Goal: Task Accomplishment & Management: Use online tool/utility

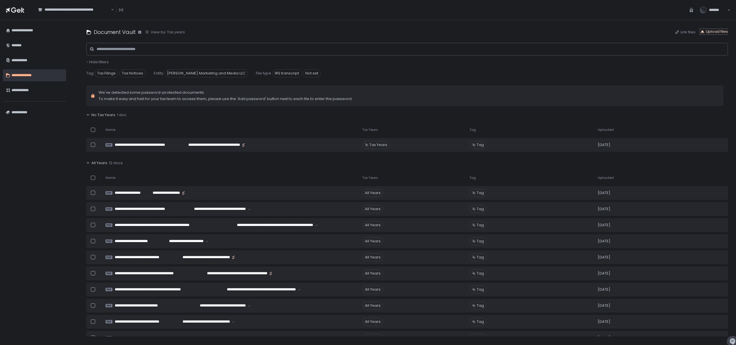
click at [719, 32] on div "Upload files" at bounding box center [714, 31] width 28 height 5
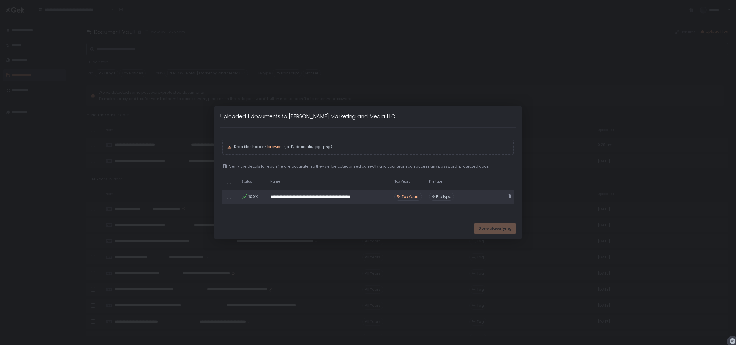
click at [417, 197] on span "Tax Years" at bounding box center [411, 196] width 18 height 5
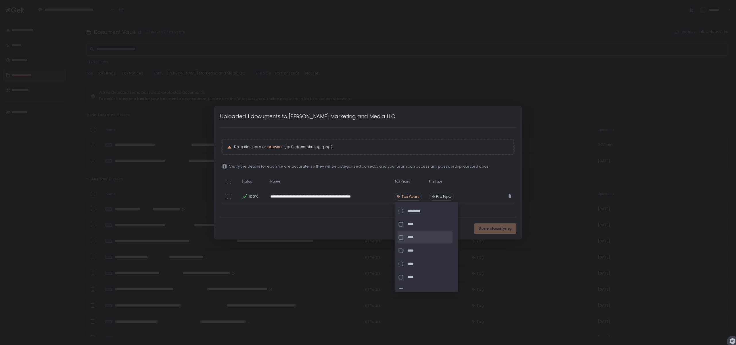
click at [411, 236] on span "****" at bounding box center [430, 237] width 44 height 5
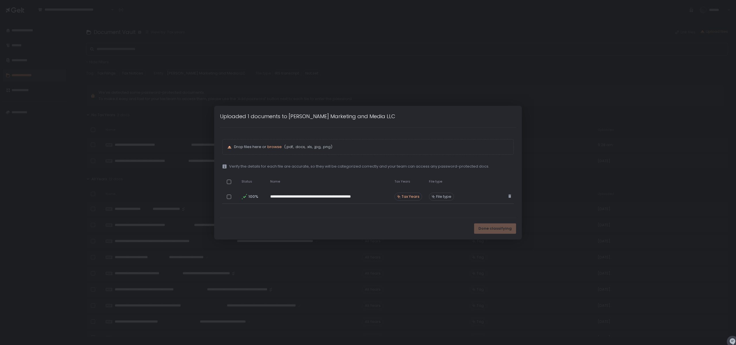
click at [479, 214] on div "**********" at bounding box center [368, 173] width 296 height 90
click at [463, 196] on td at bounding box center [481, 197] width 48 height 14
click at [448, 197] on span "File type" at bounding box center [443, 196] width 15 height 5
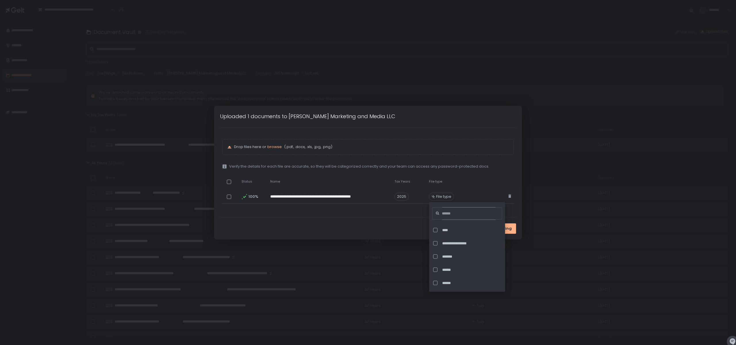
click at [455, 216] on input at bounding box center [469, 213] width 54 height 13
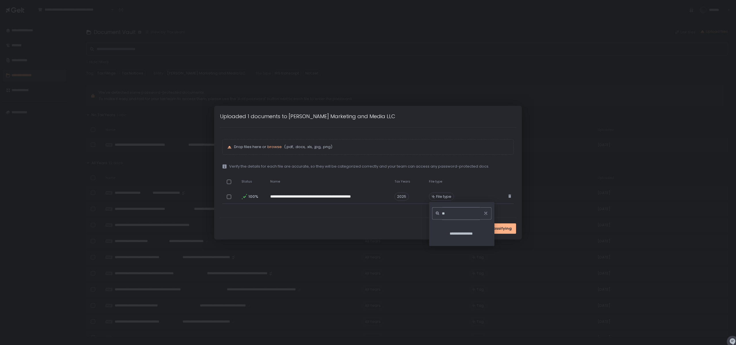
type input "*"
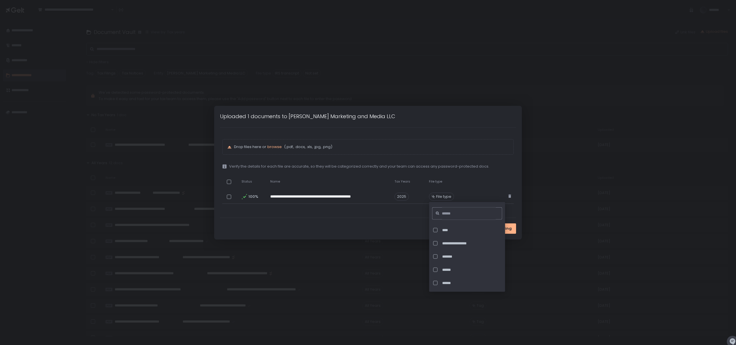
click at [406, 227] on div "Done classifying" at bounding box center [368, 229] width 308 height 22
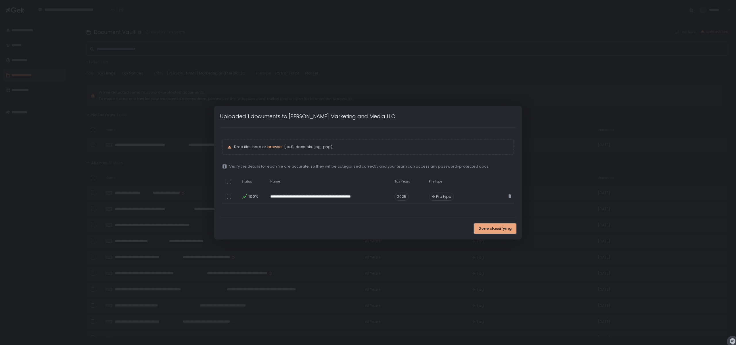
click at [491, 229] on span "Done classifying" at bounding box center [494, 228] width 33 height 5
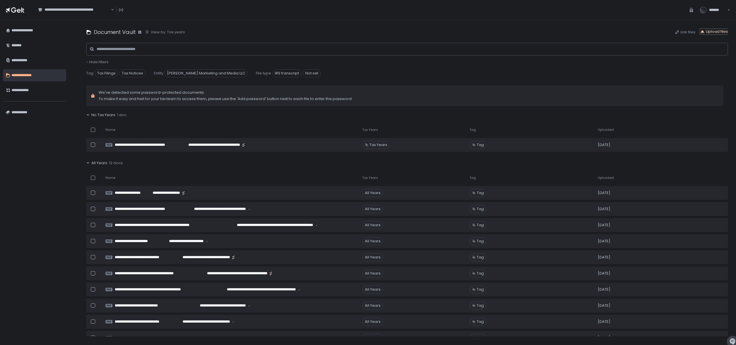
click at [721, 31] on div "Upload files" at bounding box center [714, 31] width 28 height 5
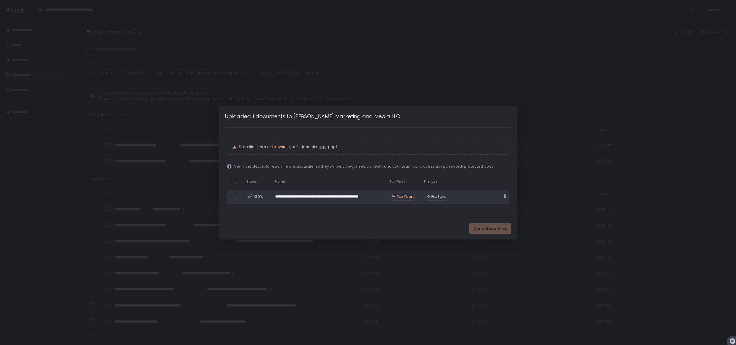
click at [235, 197] on div at bounding box center [234, 197] width 4 height 4
click at [411, 197] on span "Tax Years" at bounding box center [406, 196] width 18 height 5
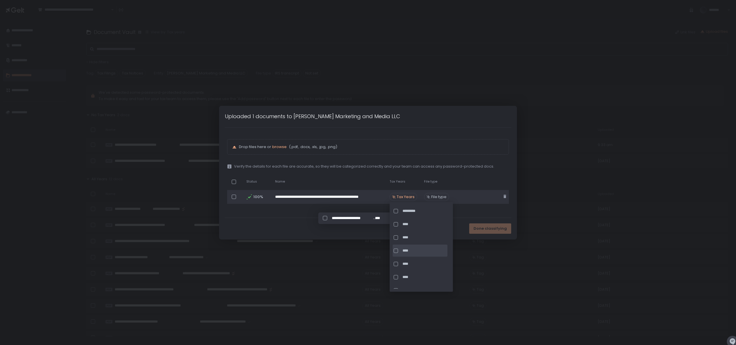
click at [411, 252] on span "****" at bounding box center [425, 250] width 44 height 5
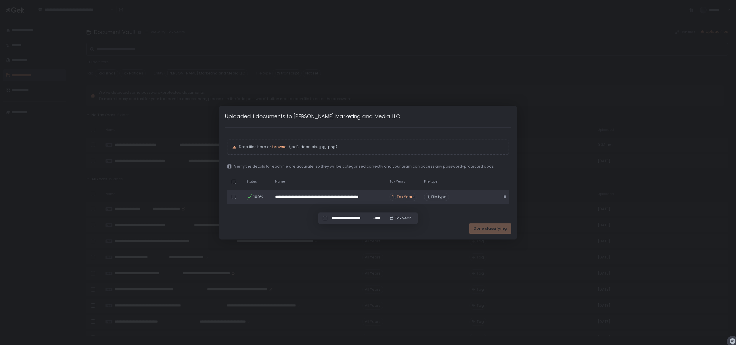
drag, startPoint x: 473, startPoint y: 191, endPoint x: 473, endPoint y: 196, distance: 4.9
click at [473, 192] on td at bounding box center [477, 197] width 48 height 14
click at [436, 198] on span "File type" at bounding box center [438, 196] width 15 height 5
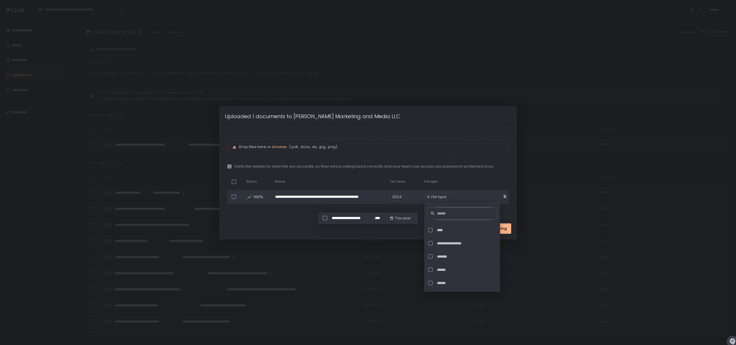
click at [444, 216] on input at bounding box center [464, 213] width 54 height 13
type input "*"
click at [439, 270] on span "**********" at bounding box center [460, 269] width 46 height 5
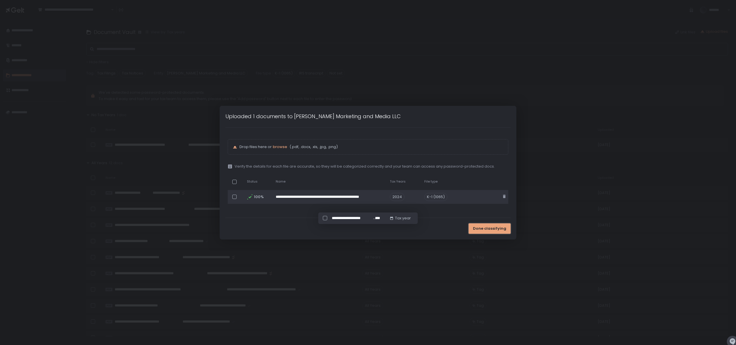
click at [500, 231] on span "Done classifying" at bounding box center [489, 228] width 33 height 5
